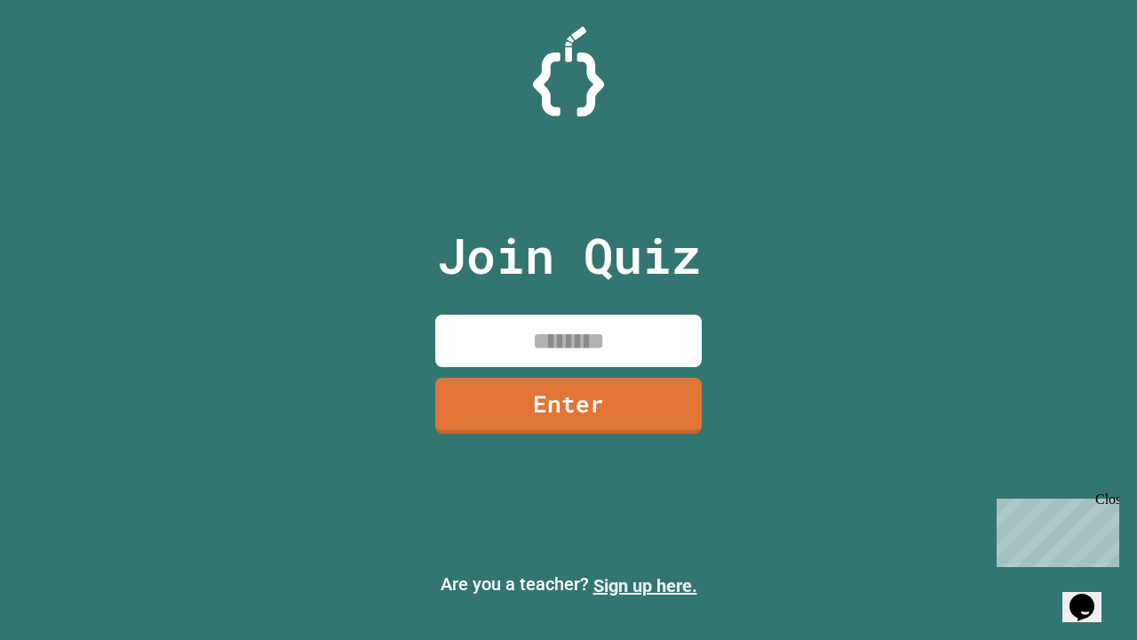
click at [645, 585] on link "Sign up here." at bounding box center [645, 585] width 104 height 21
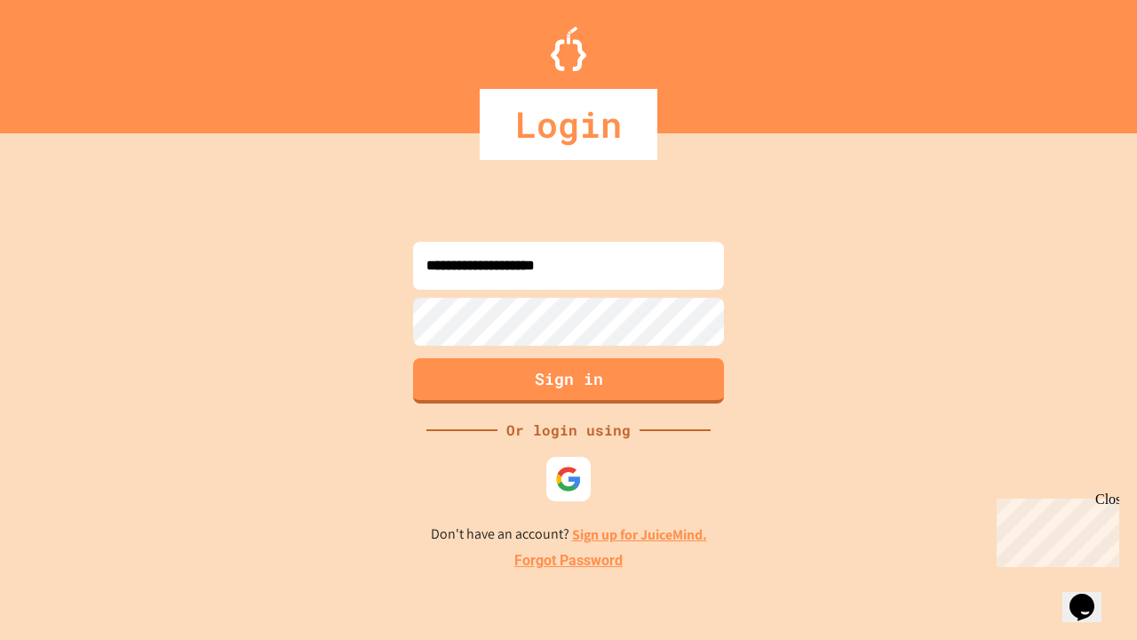
type input "**********"
